Goal: Task Accomplishment & Management: Manage account settings

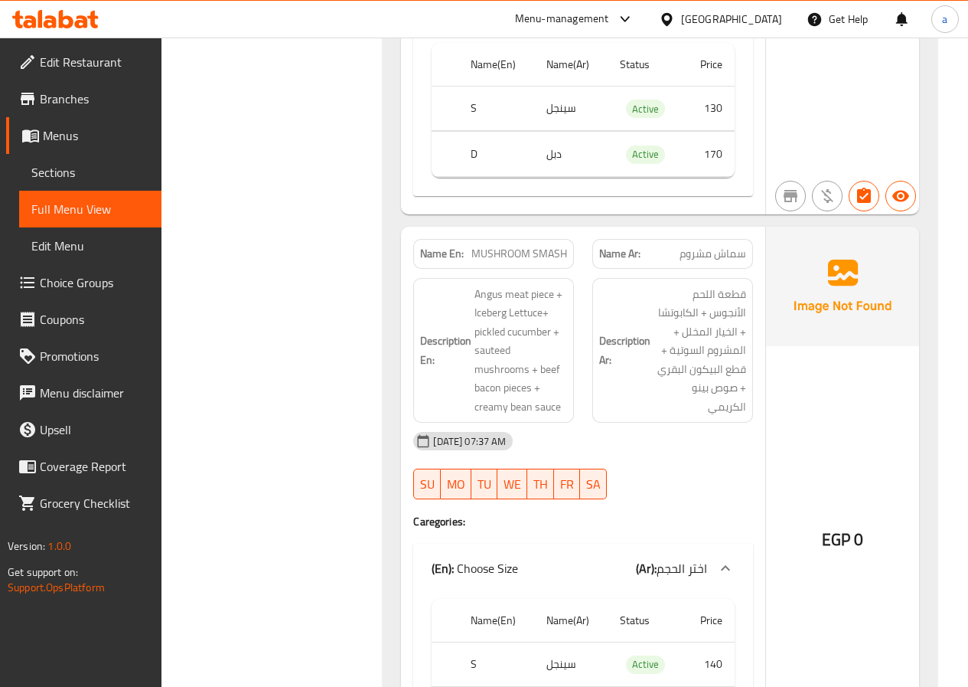
scroll to position [918, 0]
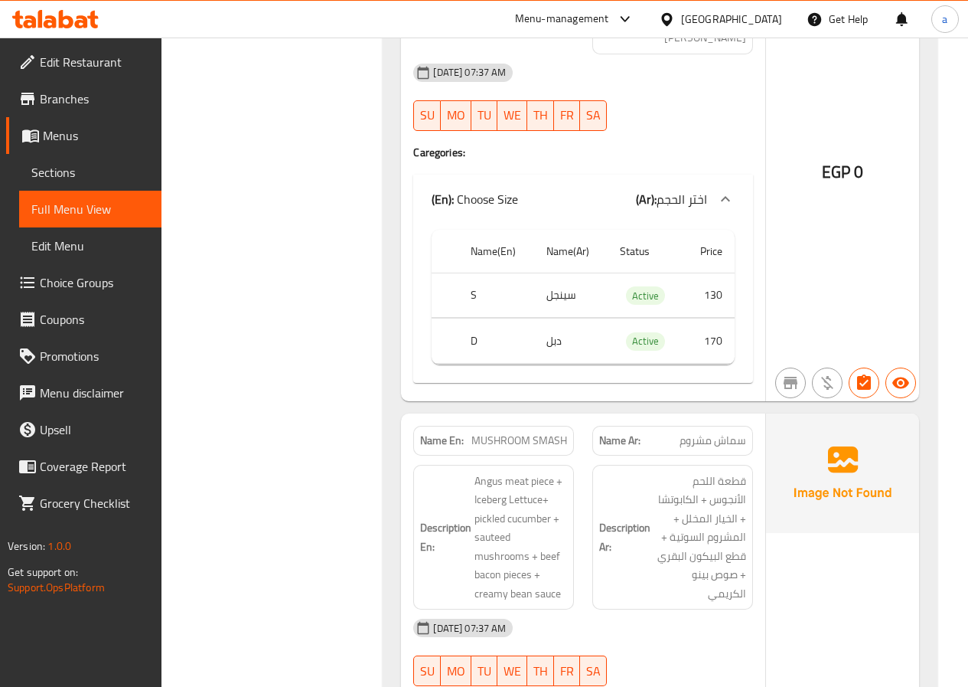
click at [84, 163] on span "Sections" at bounding box center [90, 172] width 118 height 18
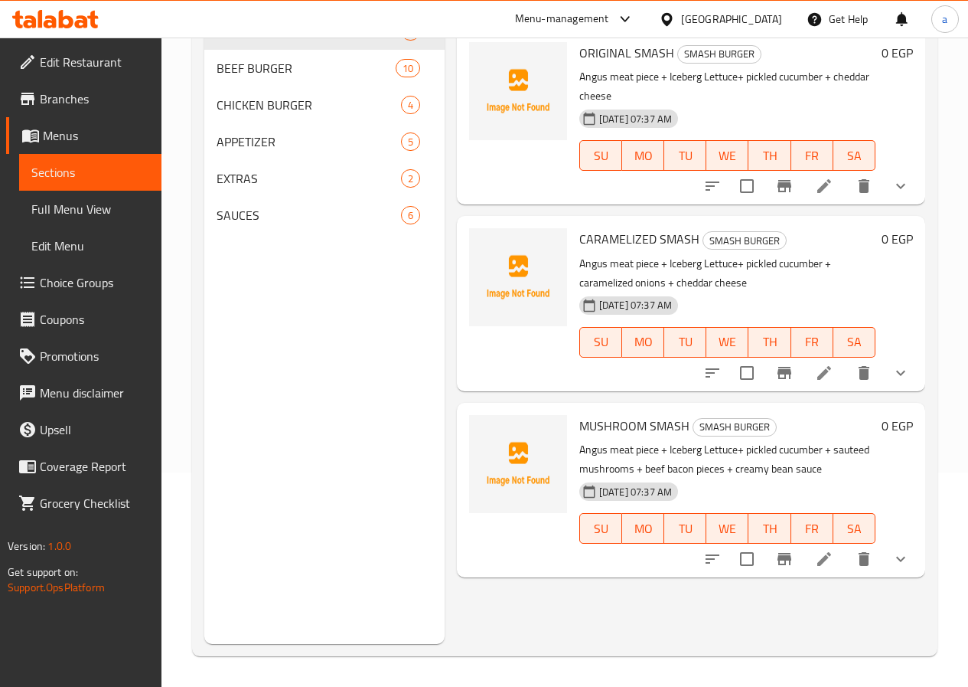
scroll to position [214, 0]
click at [264, 77] on span "BEEF BURGER" at bounding box center [285, 68] width 136 height 18
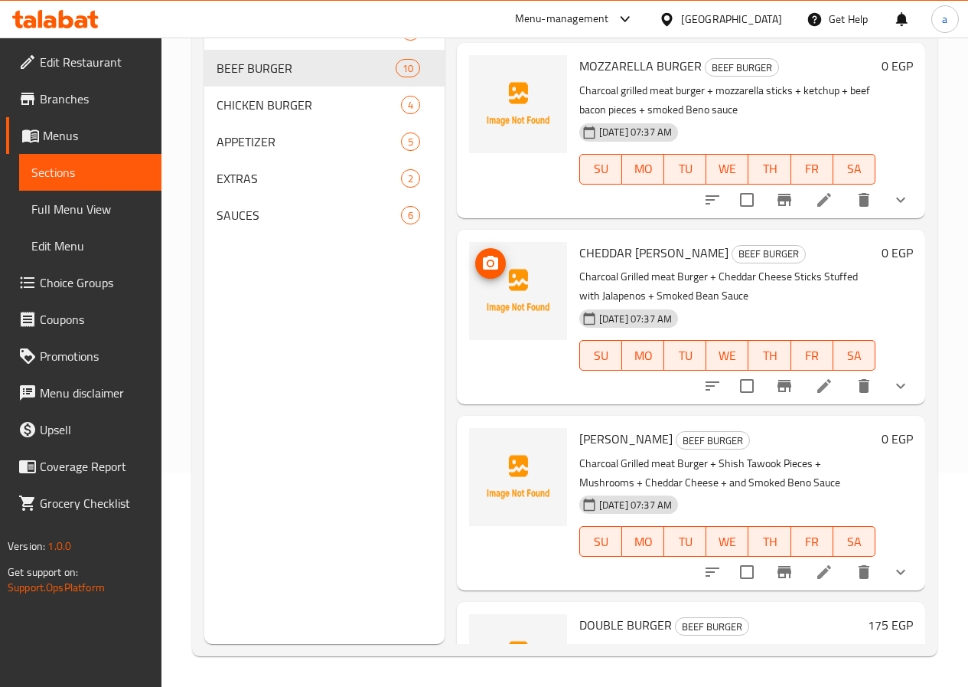
scroll to position [536, 0]
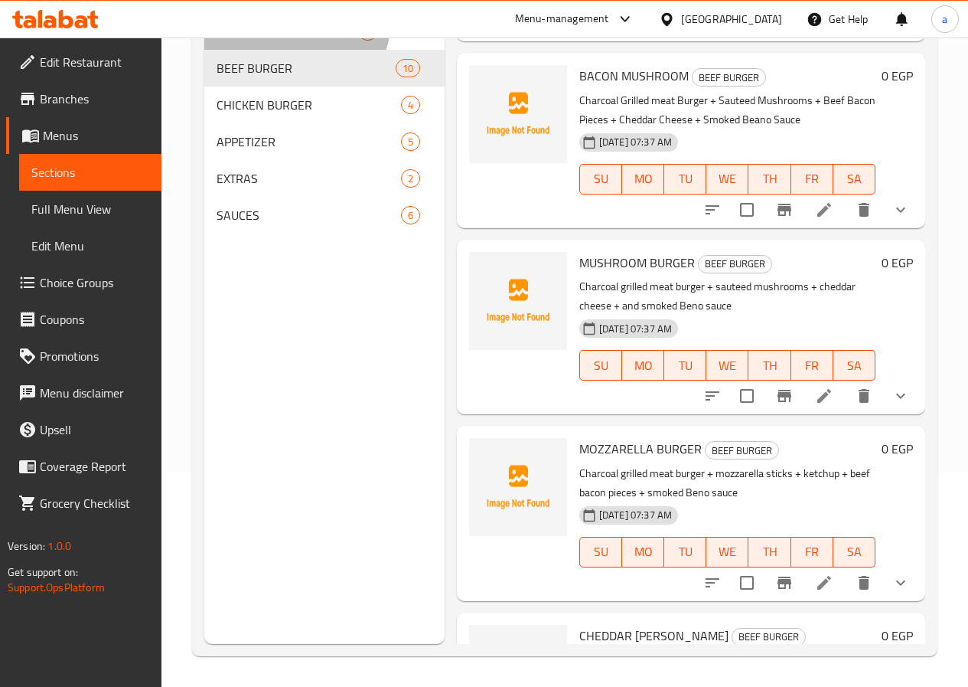
click at [293, 42] on div "SMASH BURGER 3" at bounding box center [324, 31] width 240 height 37
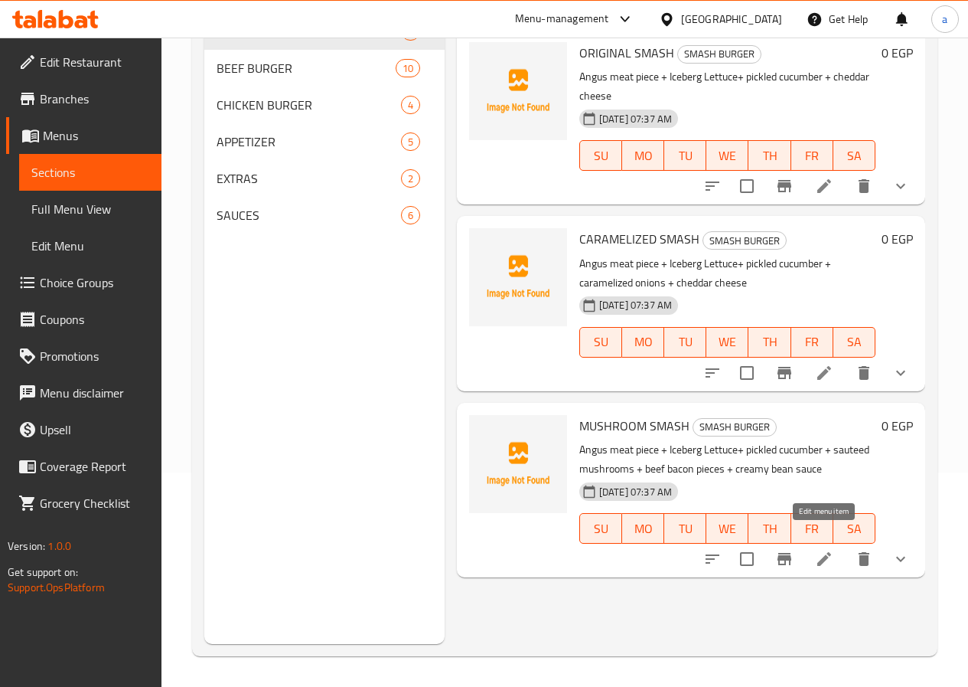
click at [820, 550] on icon at bounding box center [824, 559] width 18 height 18
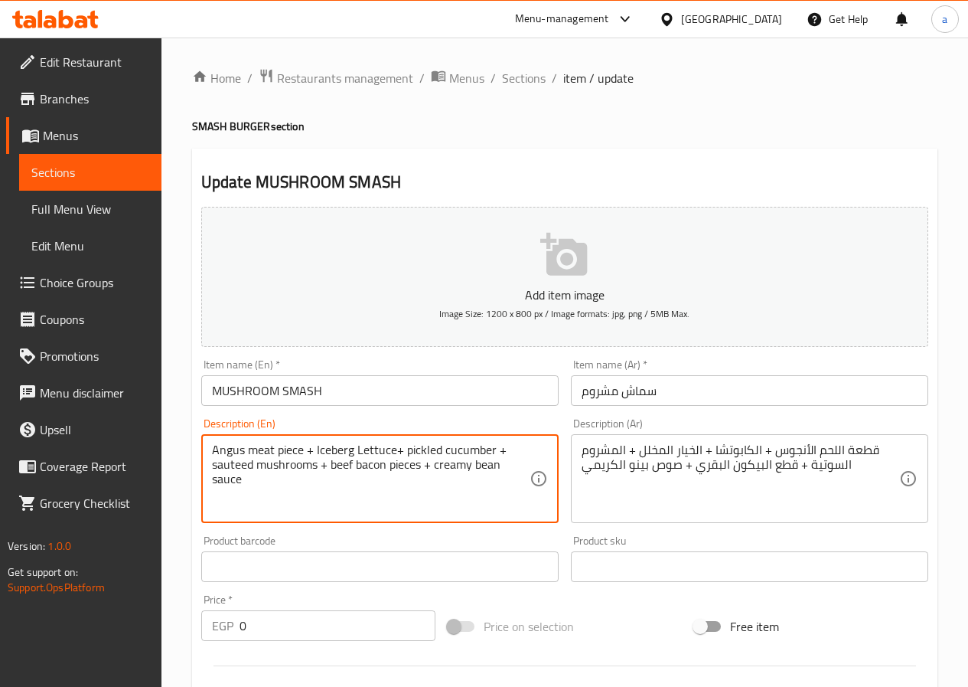
click at [494, 464] on textarea "Angus meat piece + Iceberg Lettuce+ pickled cucumber + sauteed mushrooms + beef…" at bounding box center [371, 478] width 318 height 73
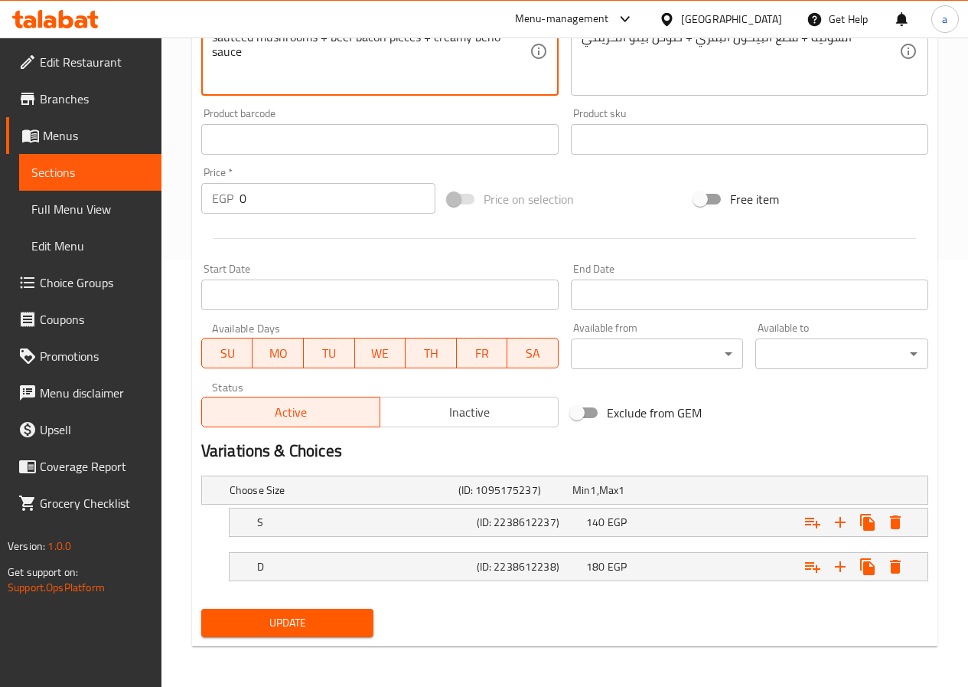
scroll to position [429, 0]
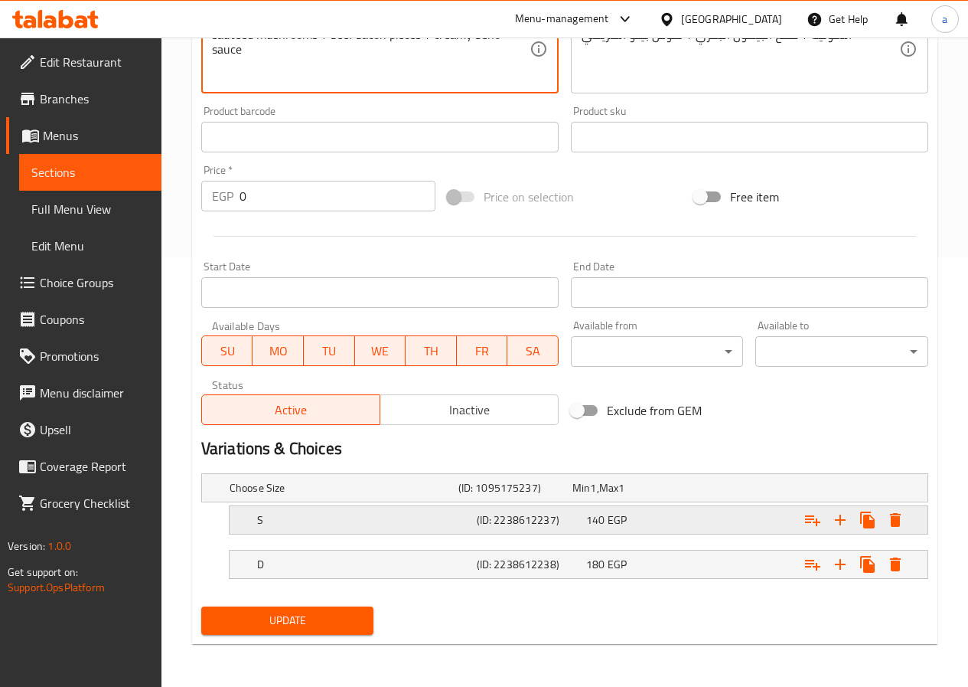
type textarea "Angus meat piece + Iceberg Lettuce+ pickled cucumber + sauteed mushrooms + beef…"
click at [490, 495] on h5 "(ID: 2238612237)" at bounding box center [512, 487] width 108 height 15
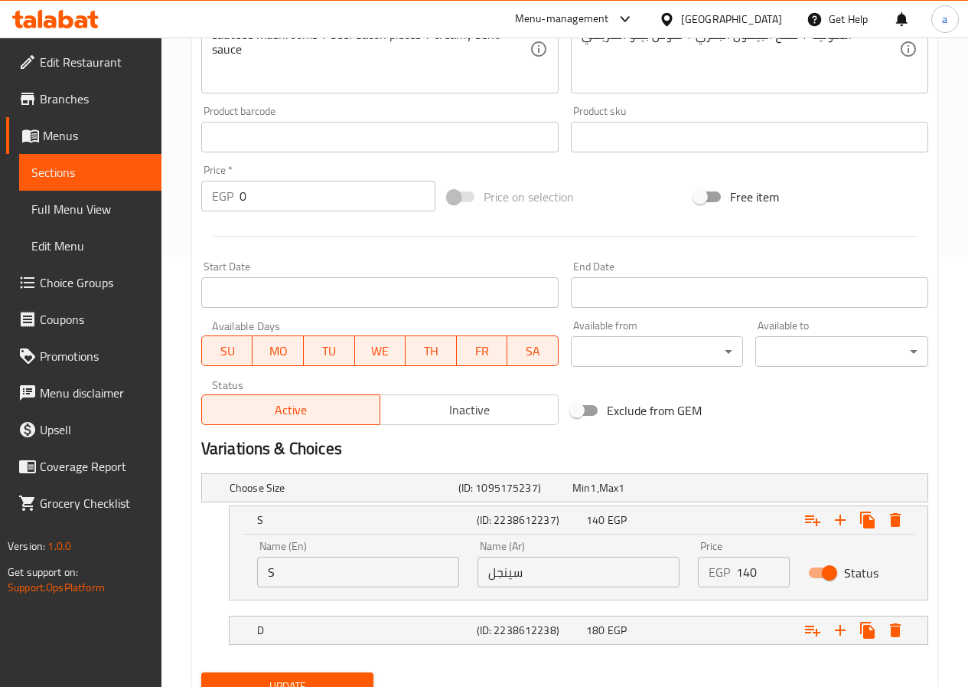
scroll to position [495, 0]
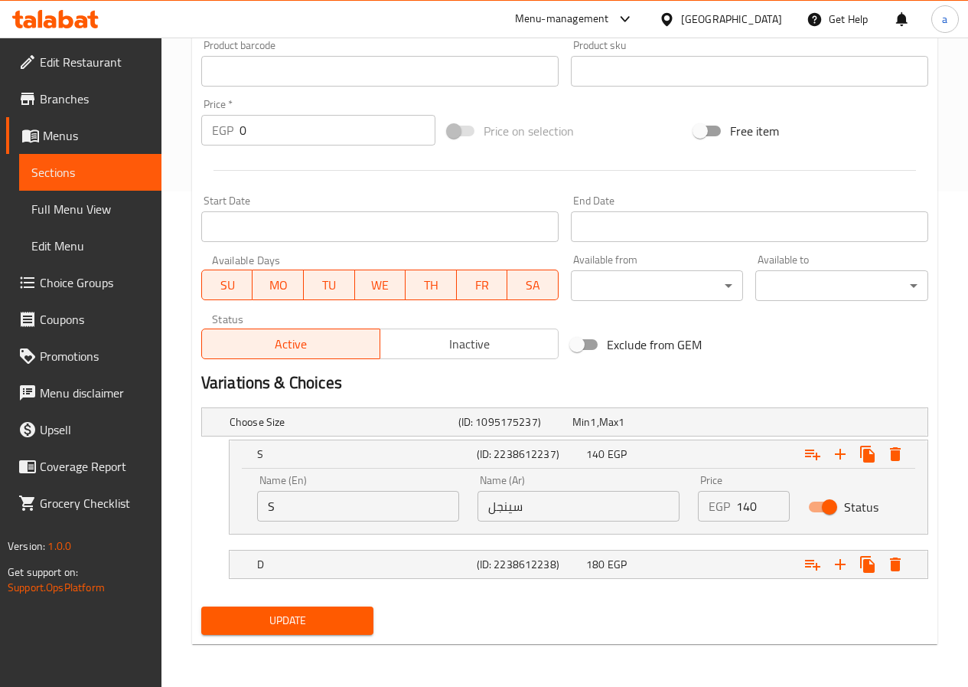
click at [325, 631] on button "Update" at bounding box center [287, 620] width 173 height 28
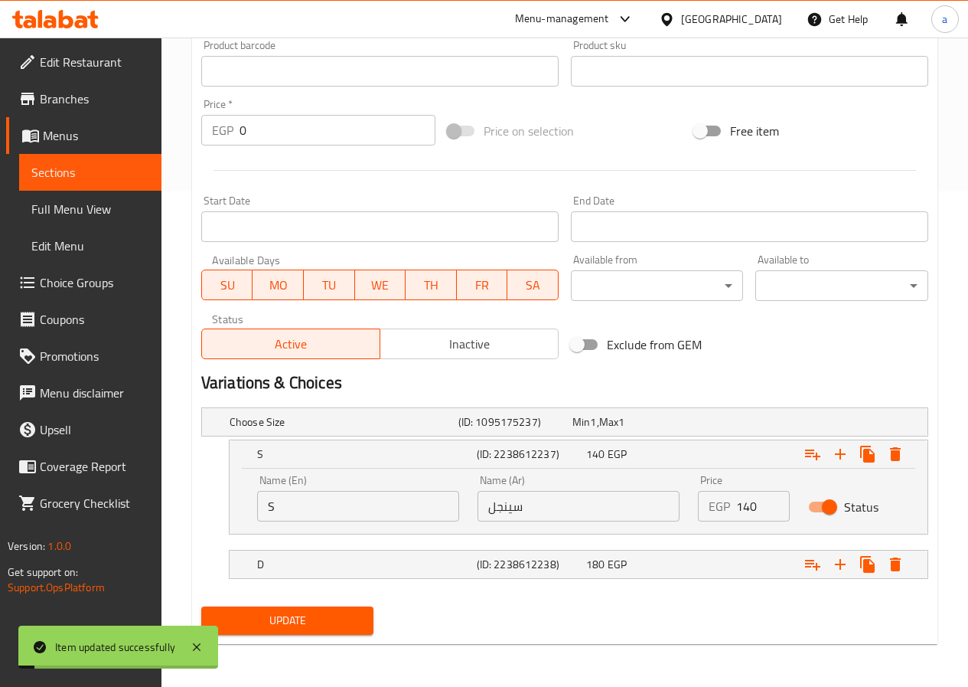
click at [107, 171] on span "Sections" at bounding box center [90, 172] width 118 height 18
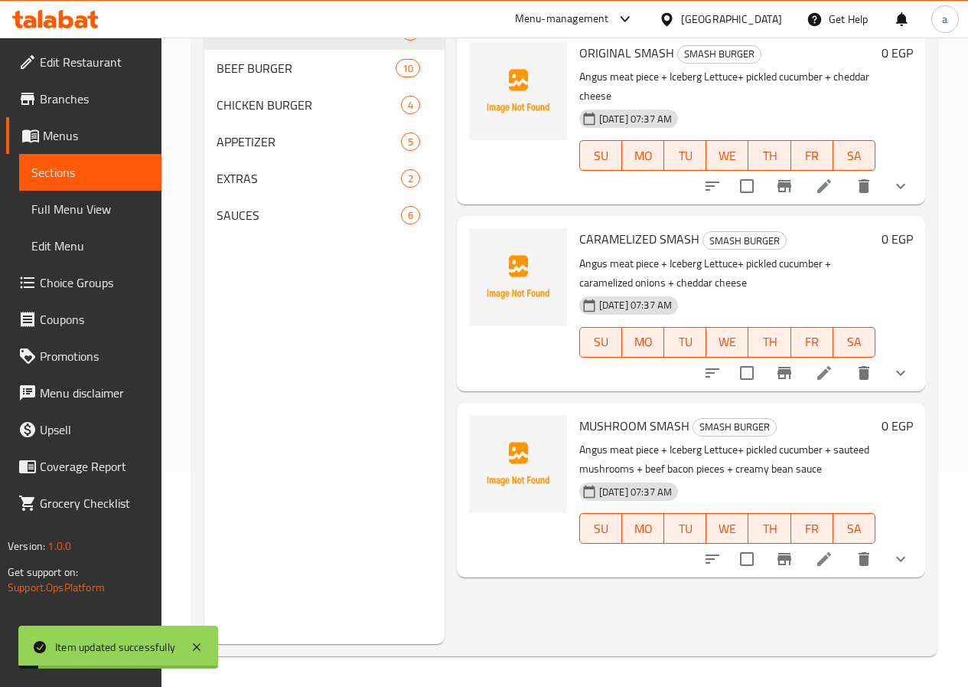
scroll to position [214, 0]
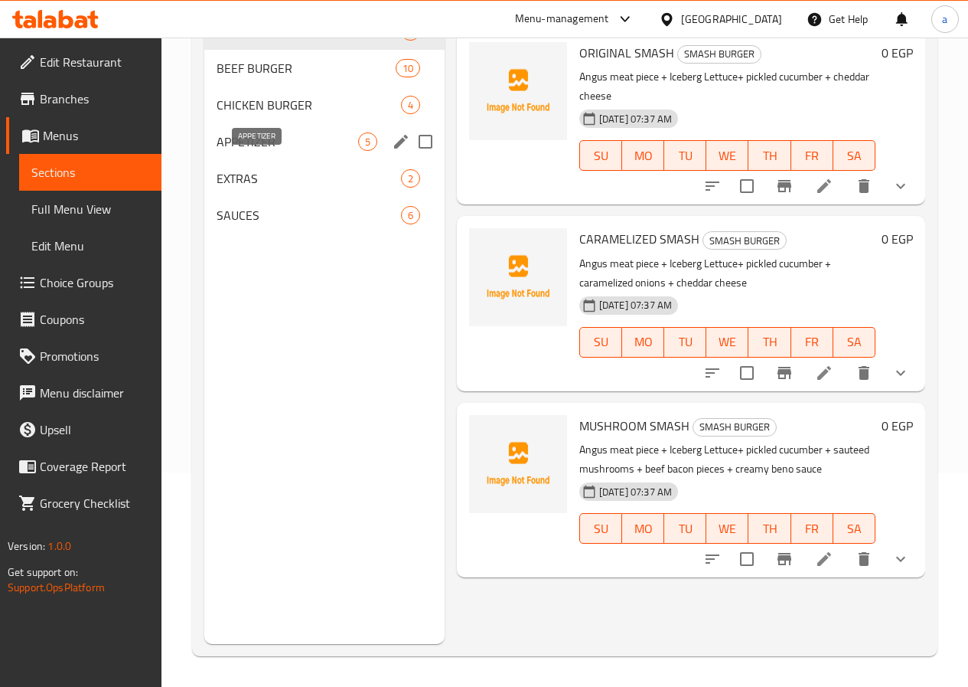
click at [267, 151] on span "APPETIZER" at bounding box center [288, 141] width 142 height 18
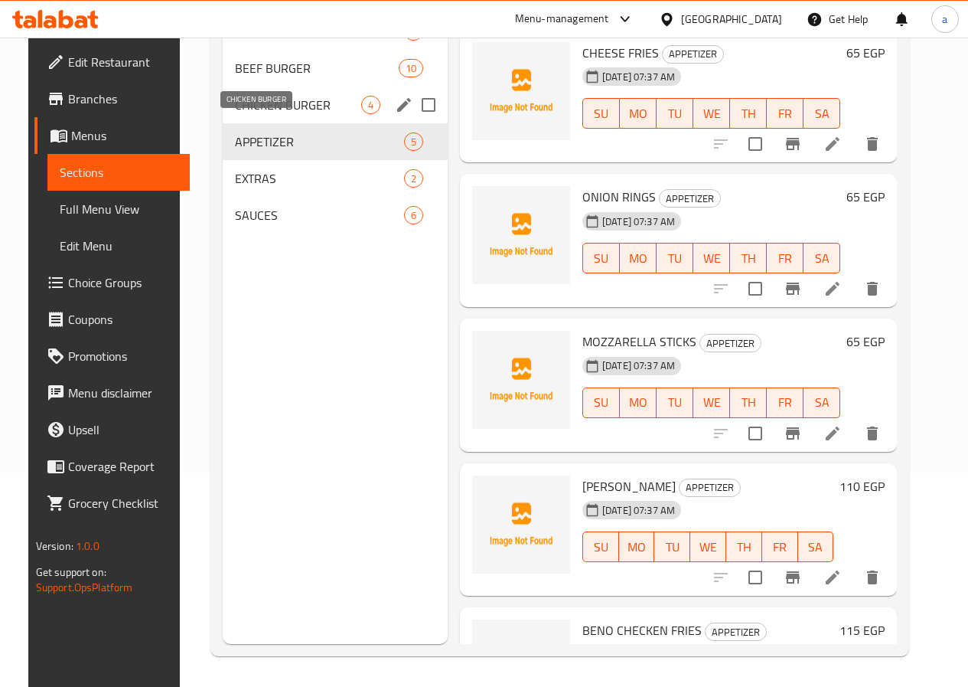
click at [243, 114] on span "CHICKEN BURGER" at bounding box center [298, 105] width 126 height 18
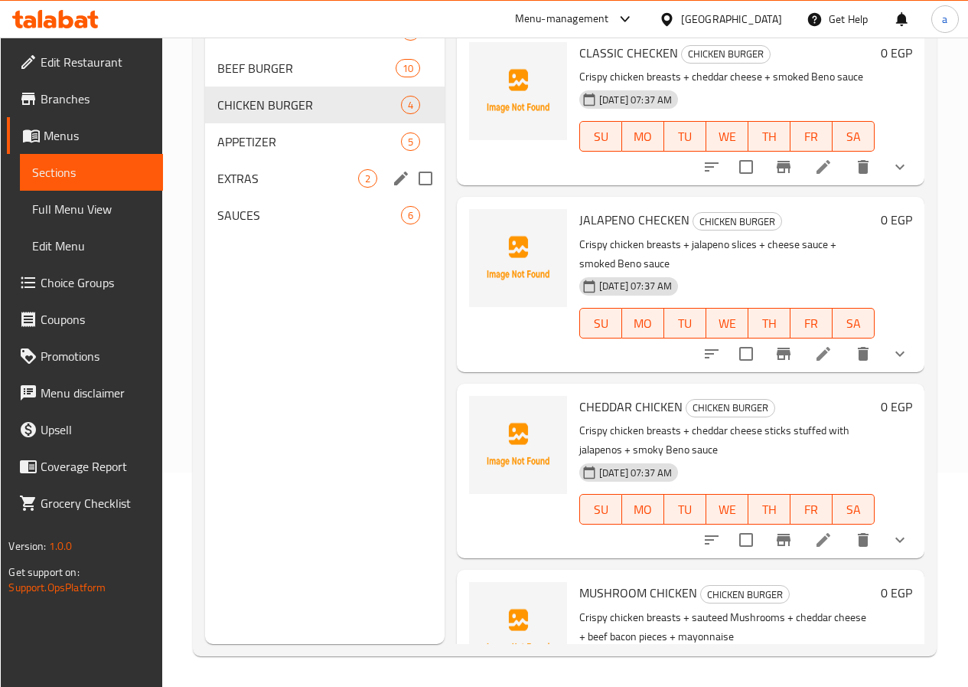
click at [274, 197] on div "EXTRAS 2" at bounding box center [325, 178] width 240 height 37
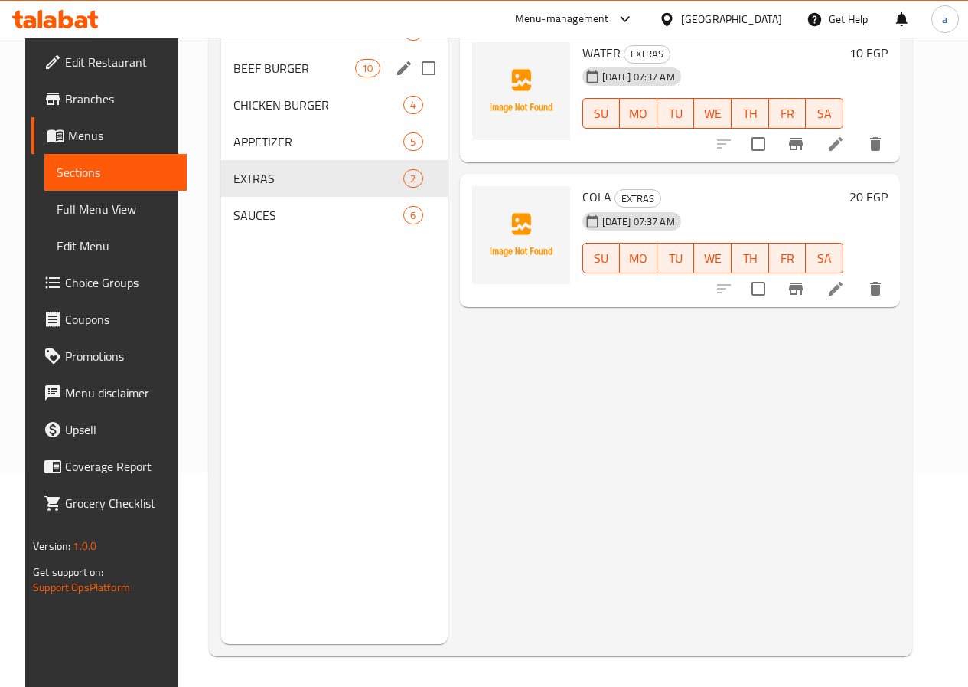
click at [274, 79] on div "BEEF BURGER 10" at bounding box center [334, 68] width 227 height 37
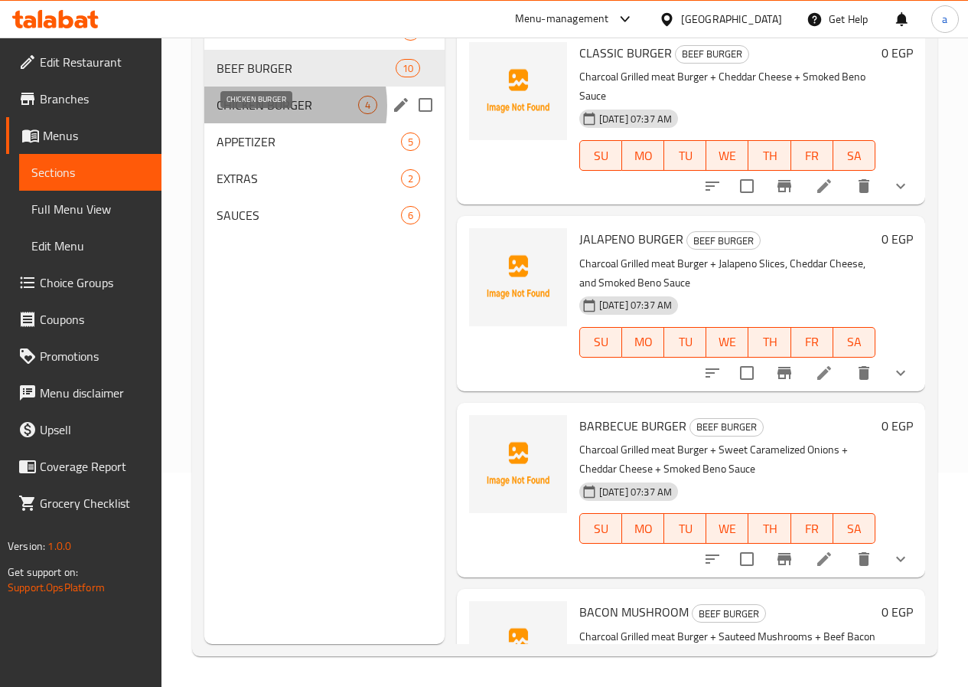
click at [256, 114] on span "CHICKEN BURGER" at bounding box center [288, 105] width 142 height 18
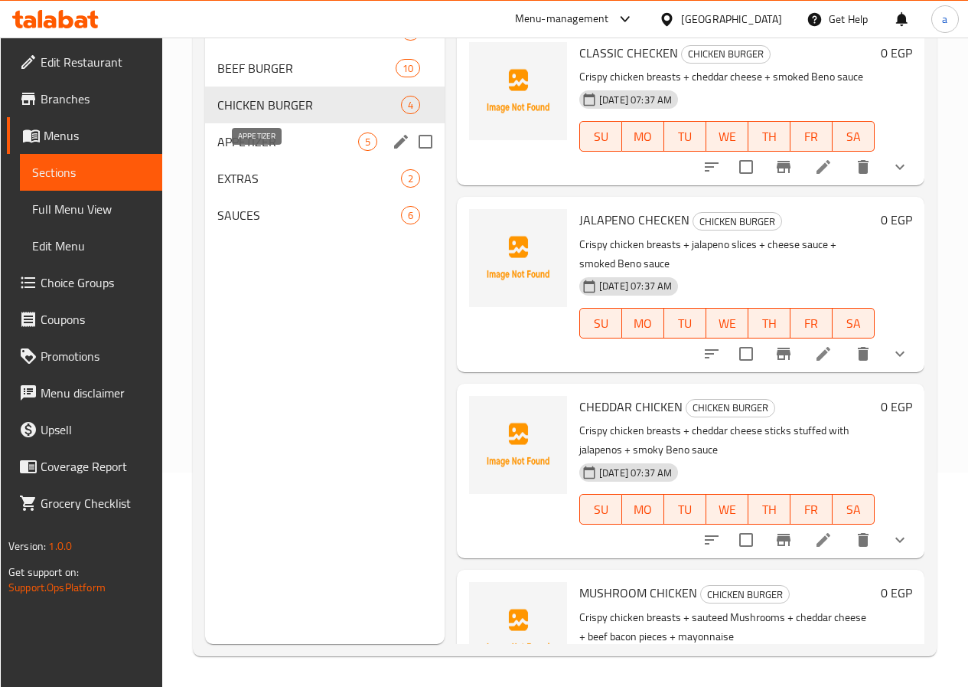
click at [268, 151] on span "APPETIZER" at bounding box center [287, 141] width 141 height 18
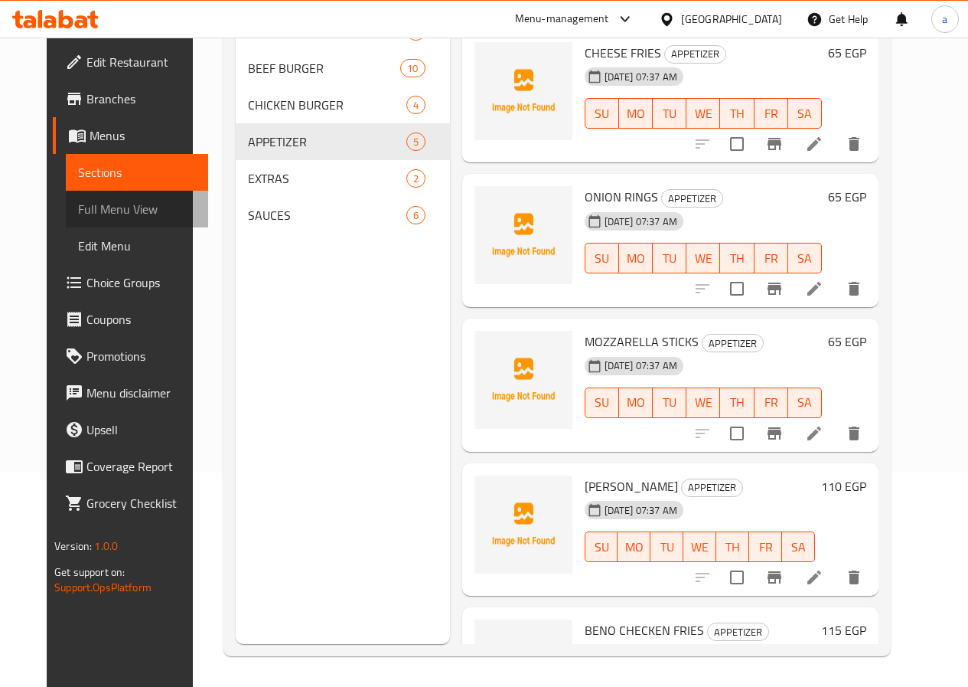
click at [83, 202] on span "Full Menu View" at bounding box center [137, 209] width 118 height 18
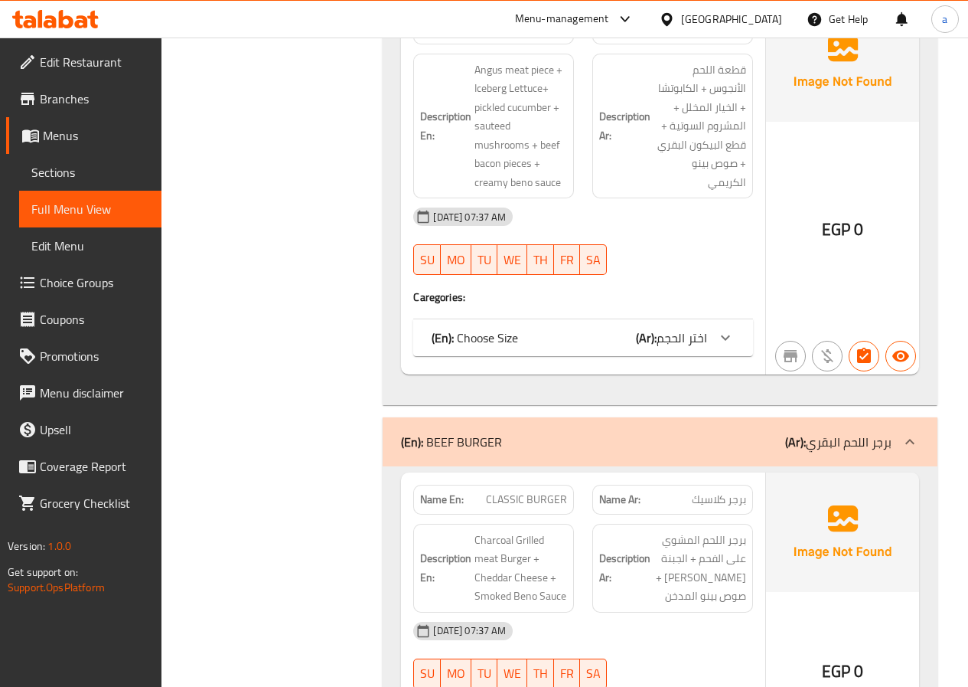
scroll to position [1133, 0]
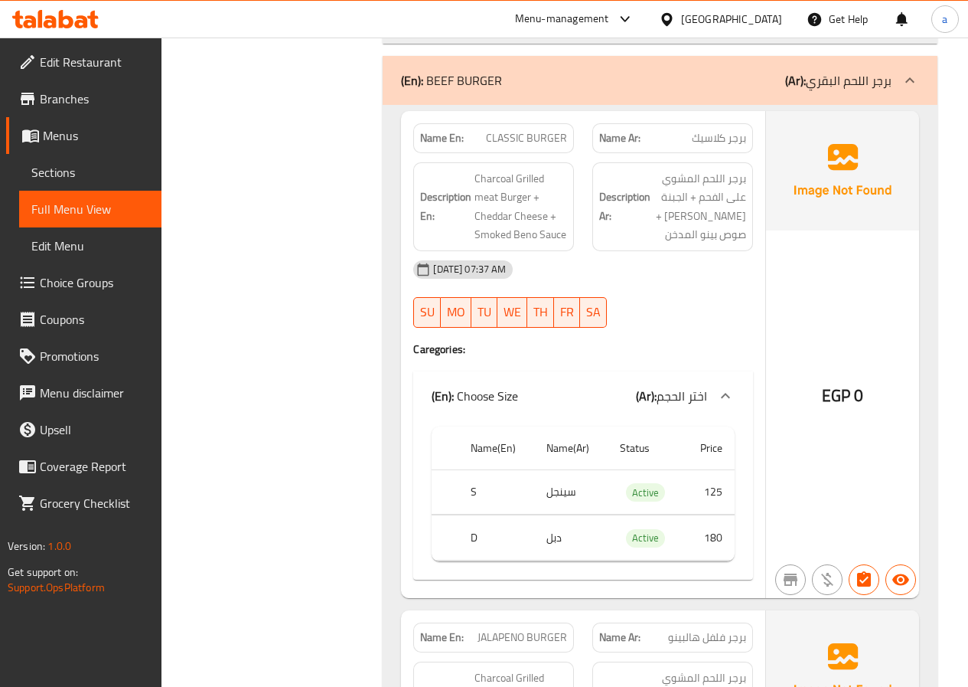
scroll to position [1362, 0]
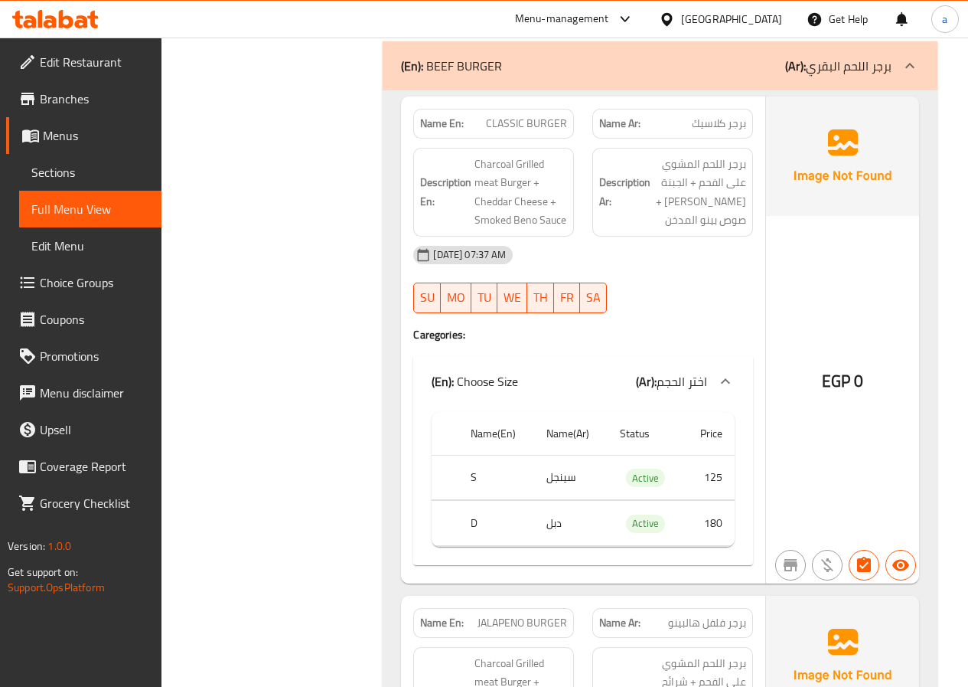
click at [709, 363] on div at bounding box center [725, 381] width 37 height 37
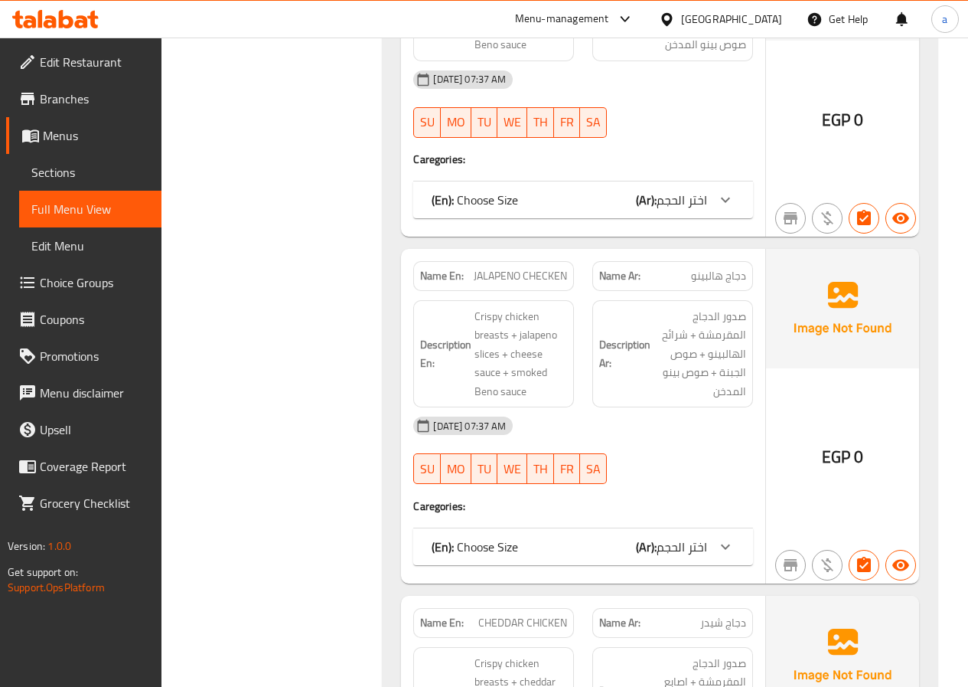
scroll to position [5266, 0]
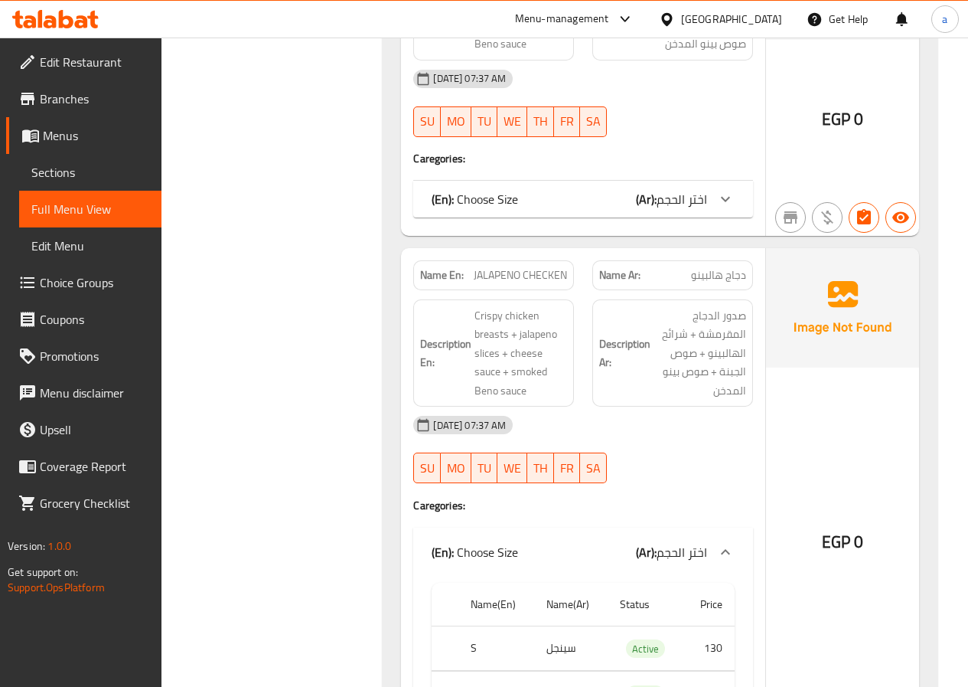
click at [707, 533] on div at bounding box center [725, 551] width 37 height 37
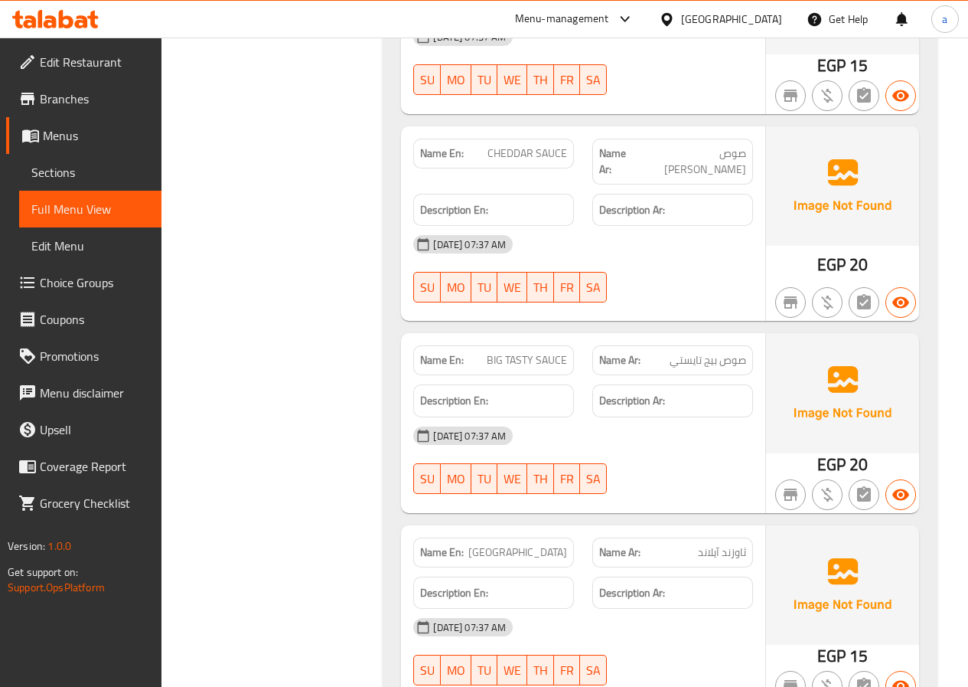
scroll to position [8628, 0]
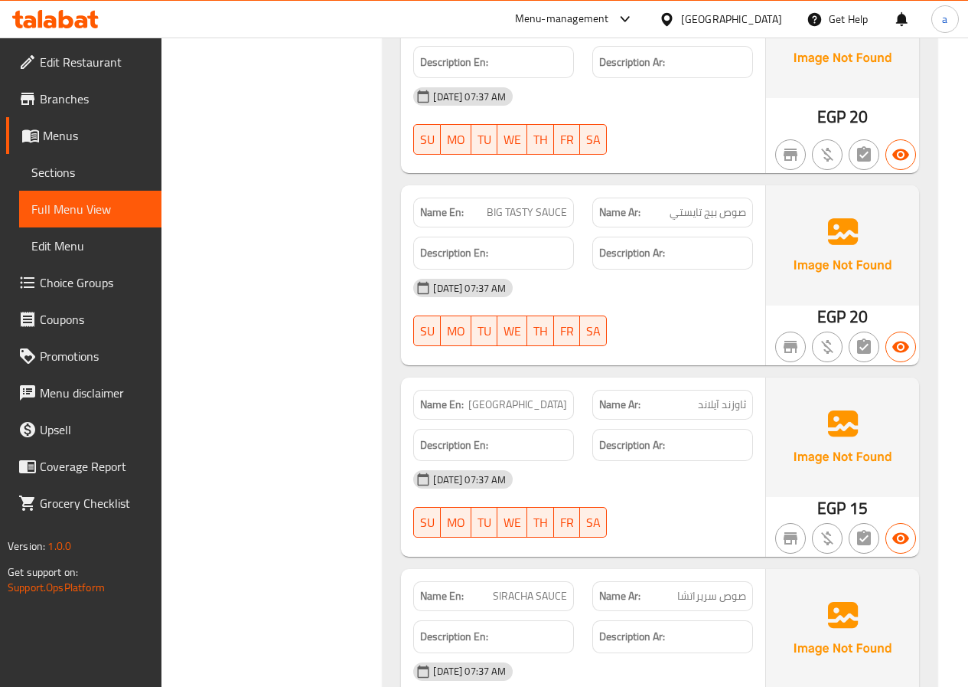
click at [91, 165] on span "Sections" at bounding box center [90, 172] width 118 height 18
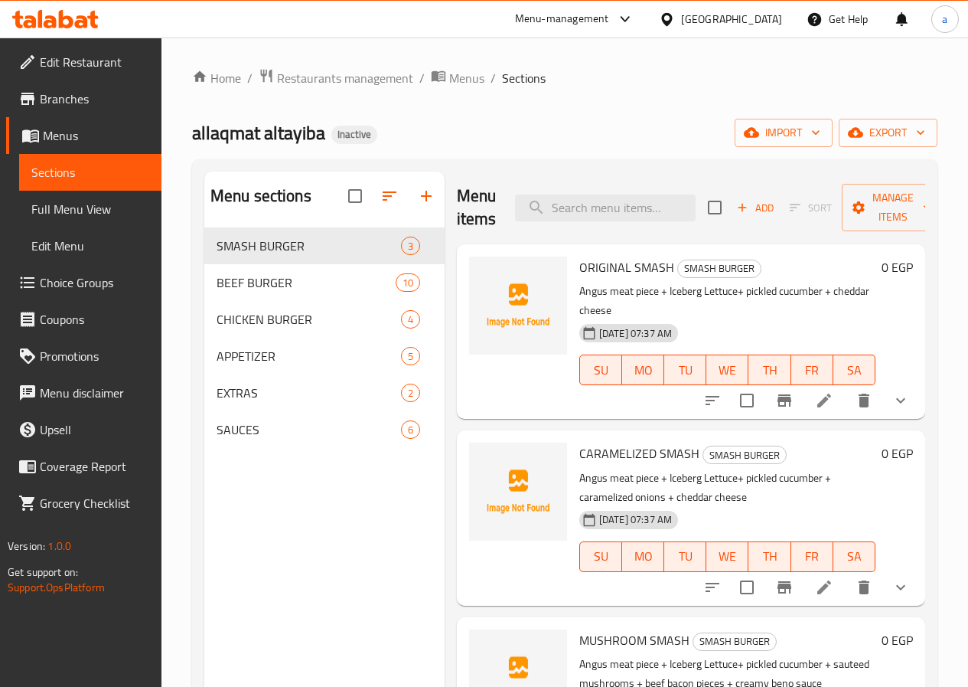
click at [81, 108] on span "Branches" at bounding box center [94, 99] width 109 height 18
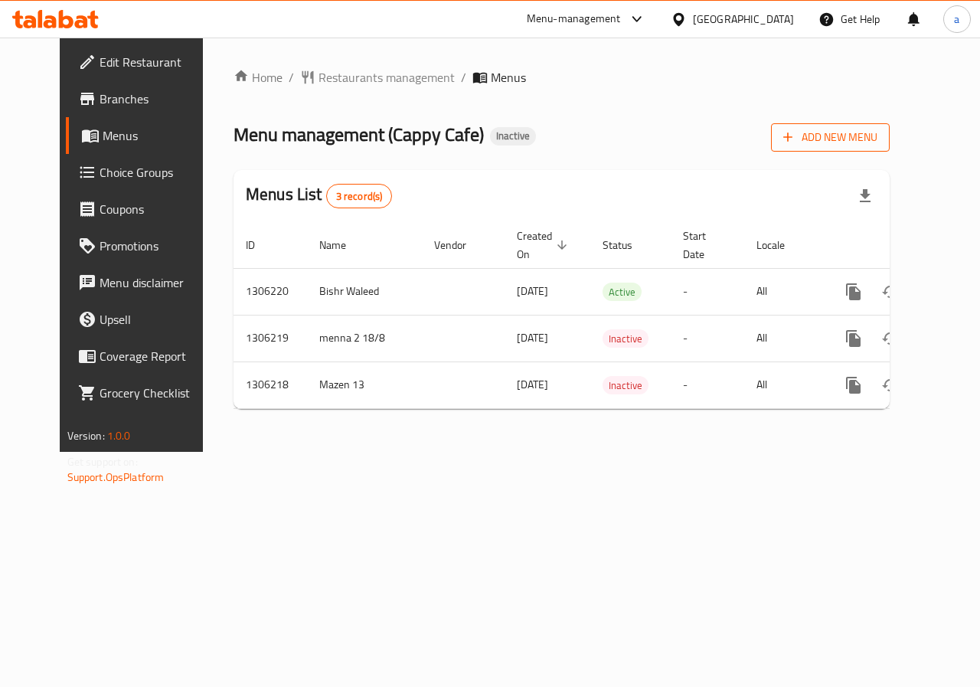
click at [876, 139] on span "Add New Menu" at bounding box center [830, 137] width 94 height 19
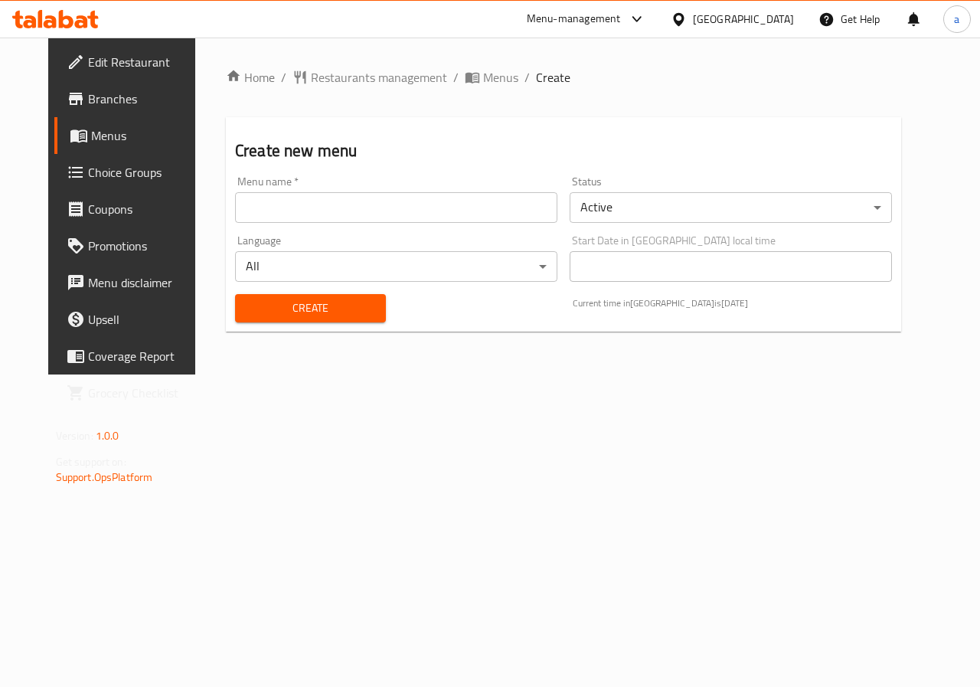
click at [371, 223] on div "Menu name   * Menu name *" at bounding box center [396, 199] width 334 height 59
click at [388, 212] on input "text" at bounding box center [396, 207] width 322 height 31
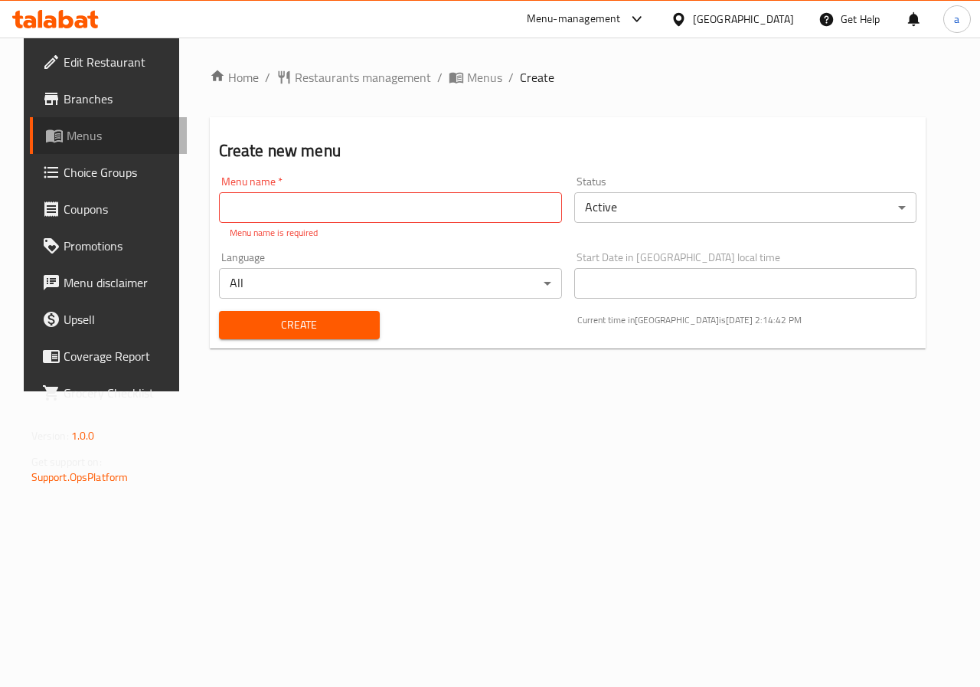
click at [92, 137] on span "Menus" at bounding box center [121, 135] width 109 height 18
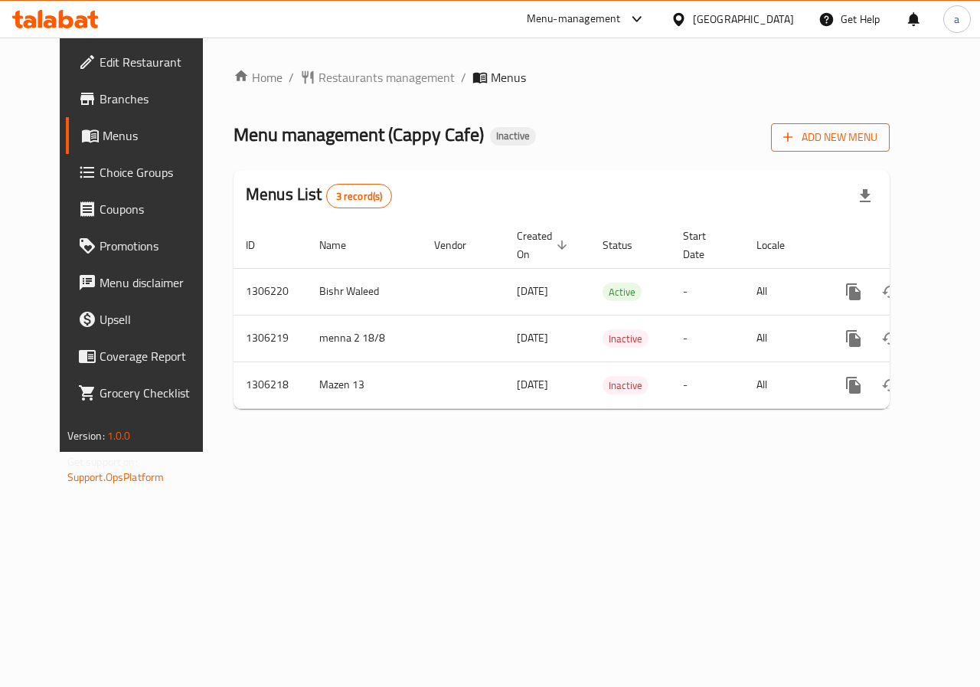
click at [837, 138] on button "Add New Menu" at bounding box center [830, 137] width 119 height 28
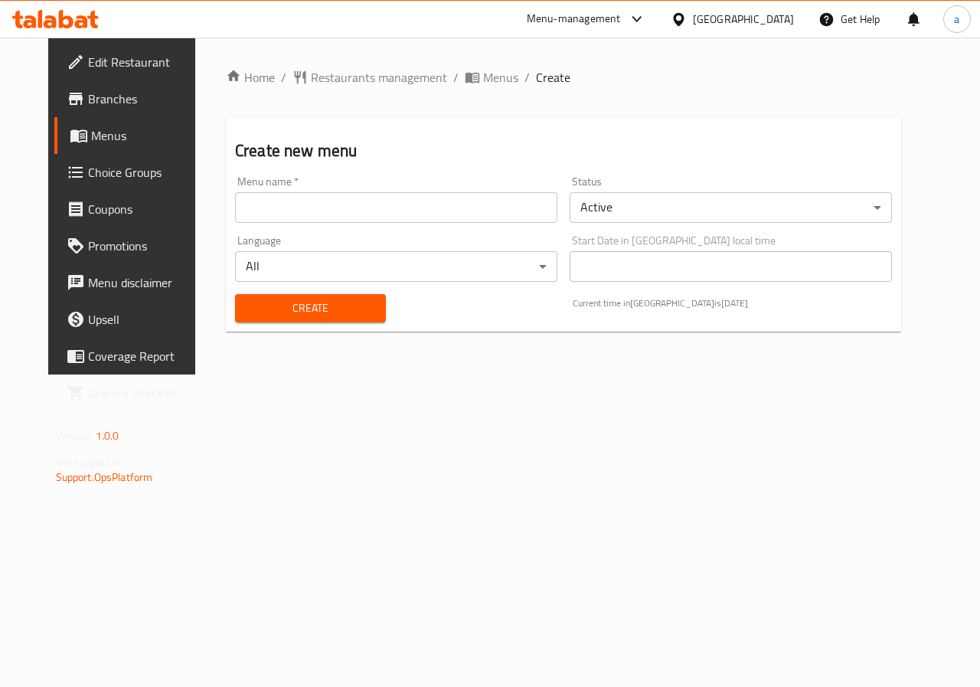
click at [316, 220] on input "text" at bounding box center [396, 207] width 322 height 31
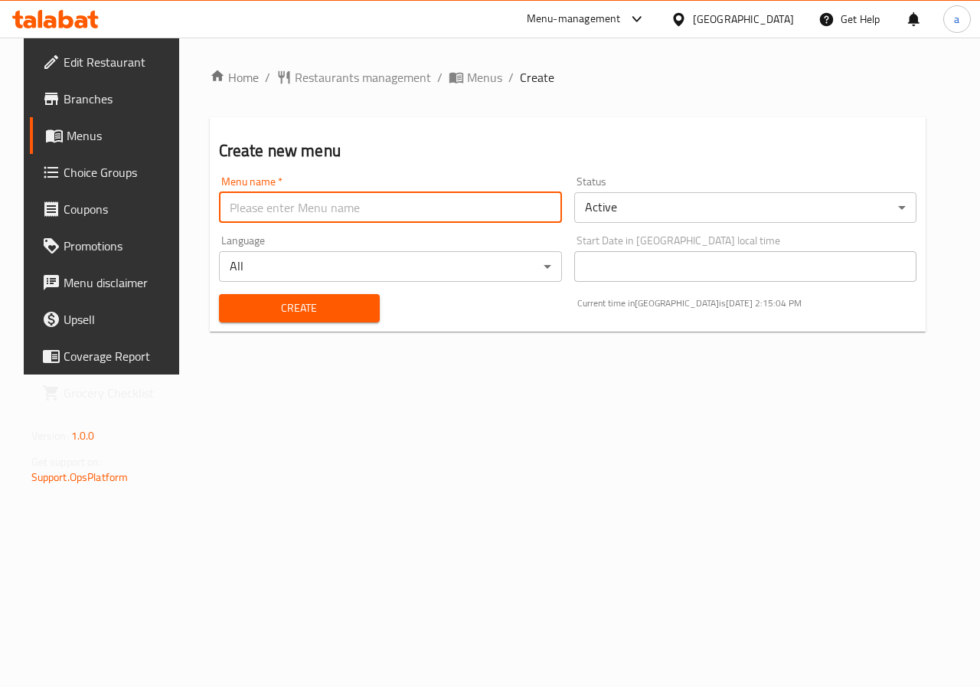
type input "Adham 5"
click at [303, 210] on input "Adham 5" at bounding box center [390, 207] width 343 height 31
click at [303, 210] on input "text" at bounding box center [390, 207] width 343 height 31
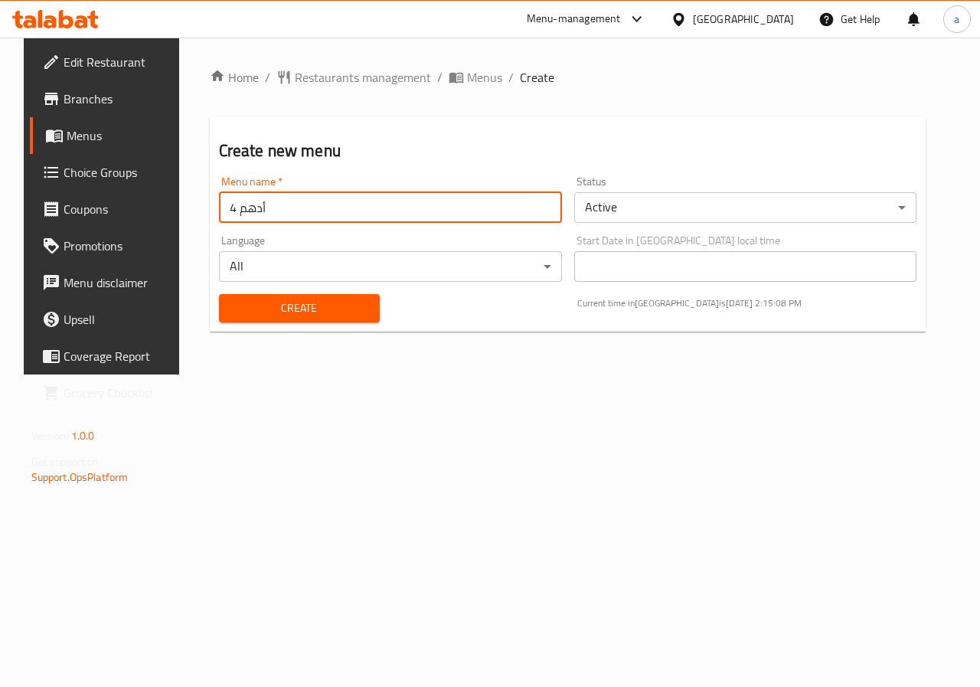
click at [223, 212] on input "أدهم 4" at bounding box center [390, 207] width 343 height 31
type input "4"
type input "h"
type input "أدهم6"
click at [278, 304] on span "Create" at bounding box center [299, 307] width 136 height 19
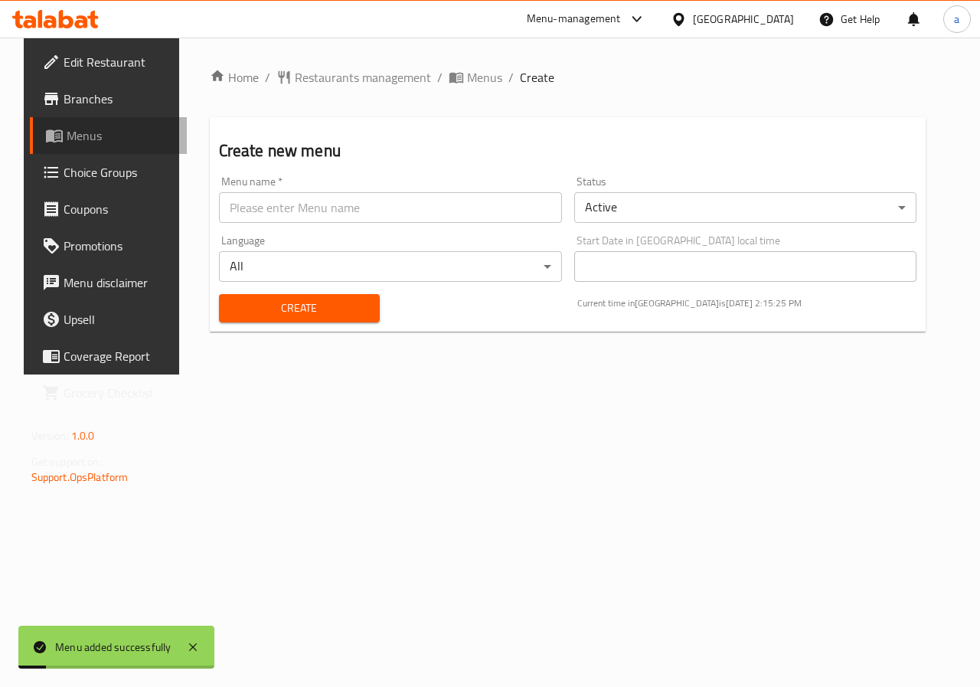
click at [79, 138] on span "Menus" at bounding box center [121, 135] width 109 height 18
